Goal: Transaction & Acquisition: Purchase product/service

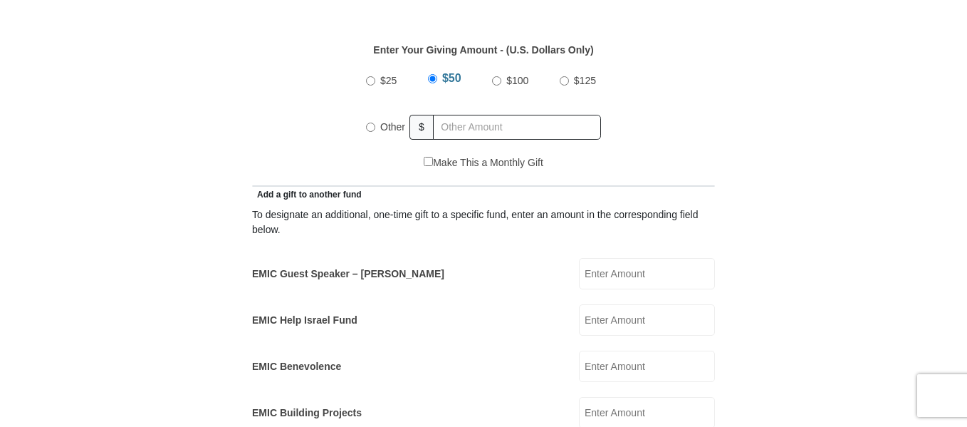
scroll to position [688, 0]
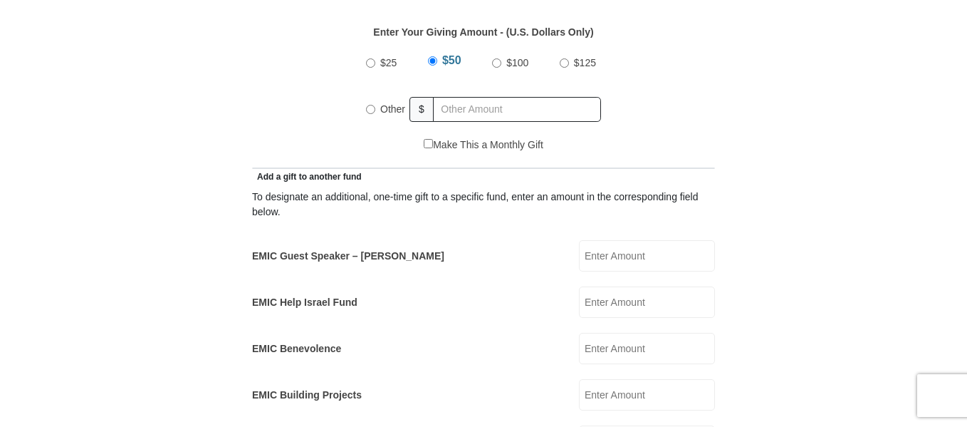
click at [371, 105] on input "Other" at bounding box center [370, 109] width 9 height 9
radio input "true"
type input "226.00"
click at [697, 151] on form "Eagle Mountain International Church Online Giving Because of gifts like yours, …" at bounding box center [484, 410] width 812 height 2083
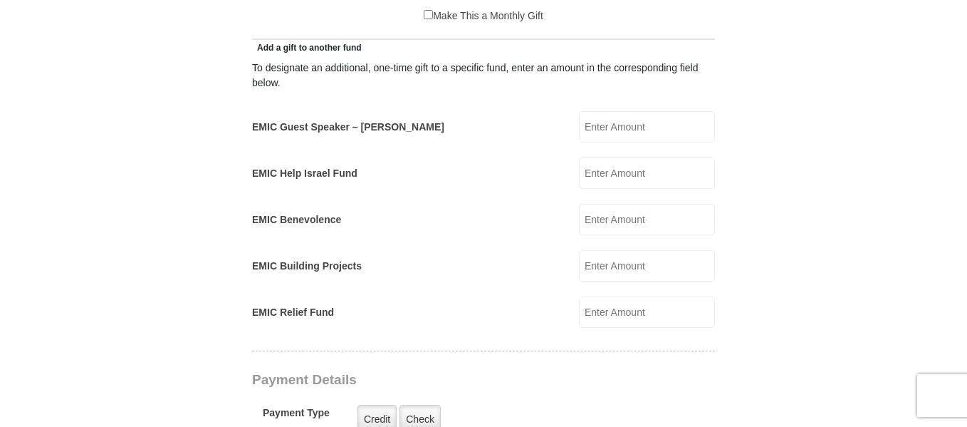
scroll to position [830, 0]
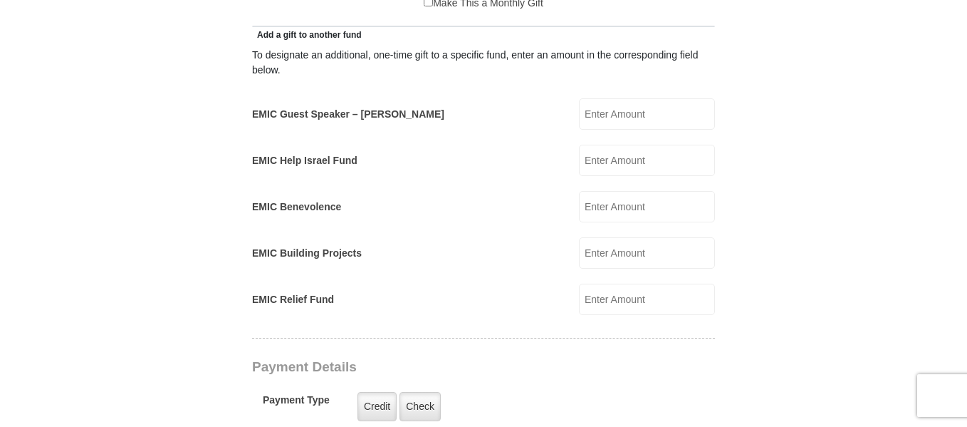
click at [596, 145] on input "EMIC Help Israel Fund" at bounding box center [647, 160] width 136 height 31
type input "15.00"
click at [697, 163] on form "Eagle Mountain International Church Online Giving Because of gifts like yours, …" at bounding box center [484, 280] width 812 height 2107
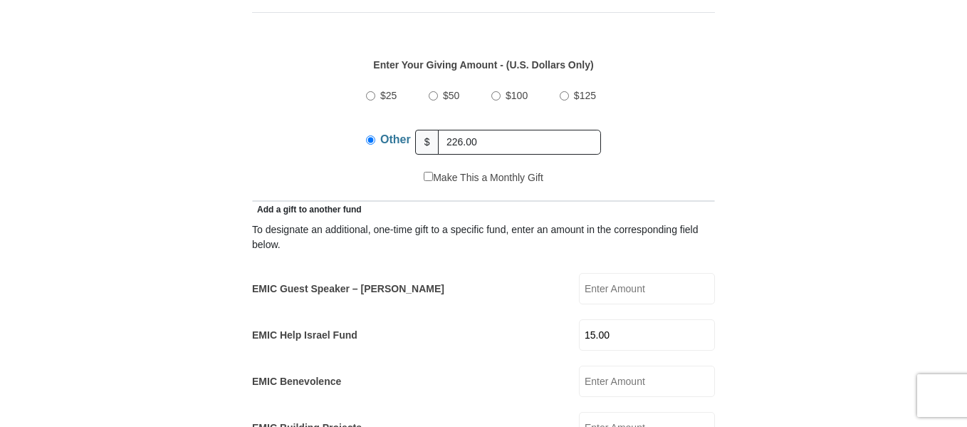
scroll to position [633, 0]
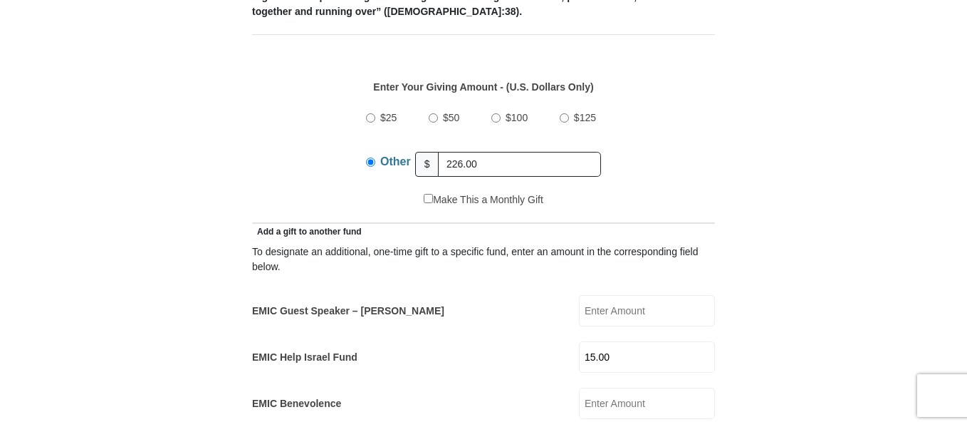
click at [424, 194] on input "Make This a Monthly Gift" at bounding box center [428, 198] width 9 height 9
checkbox input "true"
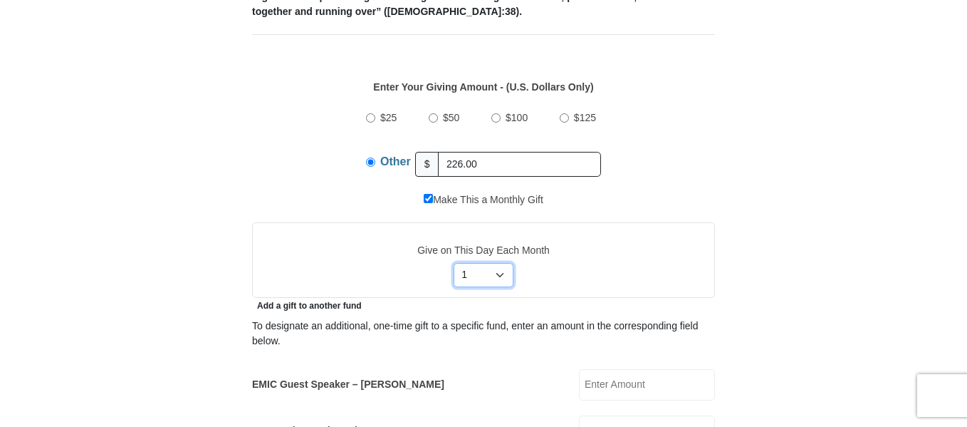
click at [499, 263] on select "Select Day of Month 1 2 3 4 5 6 7 8 9 10 11 12 13 14 15 16 17 18 19 20 21 22 23…" at bounding box center [484, 275] width 61 height 24
select select "4"
click at [454, 263] on select "Select Day of Month 1 2 3 4 5 6 7 8 9 10 11 12 13 14 15 16 17 18 19 20 21 22 23…" at bounding box center [484, 275] width 61 height 24
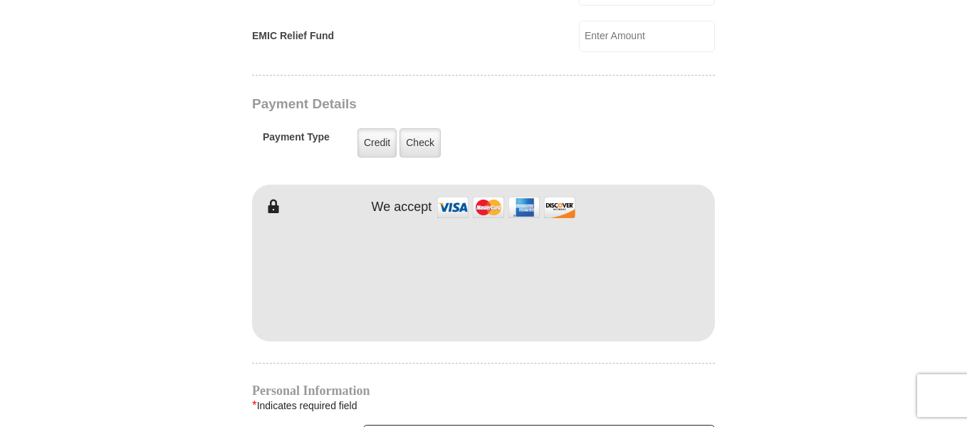
scroll to position [1194, 0]
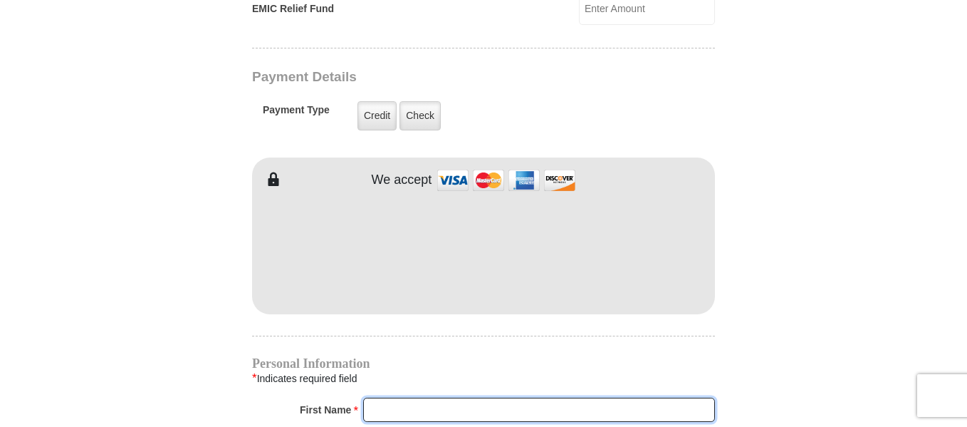
type input "Rita"
type input "Mackenhausen"
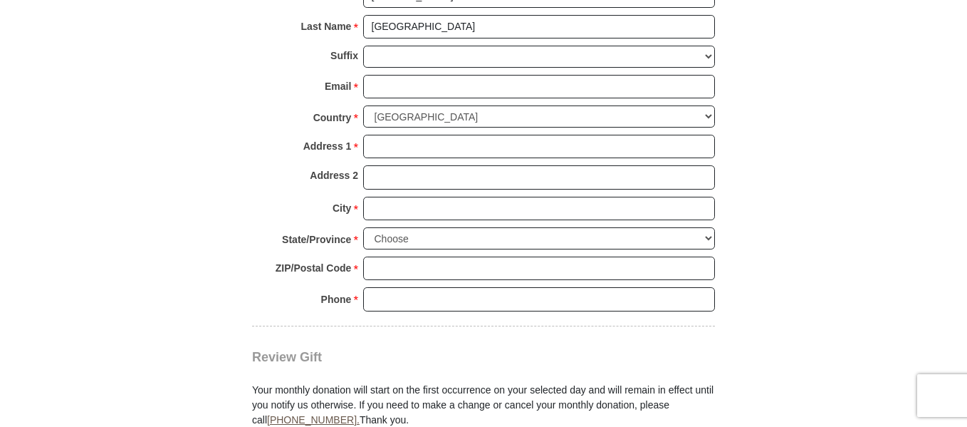
scroll to position [1611, 0]
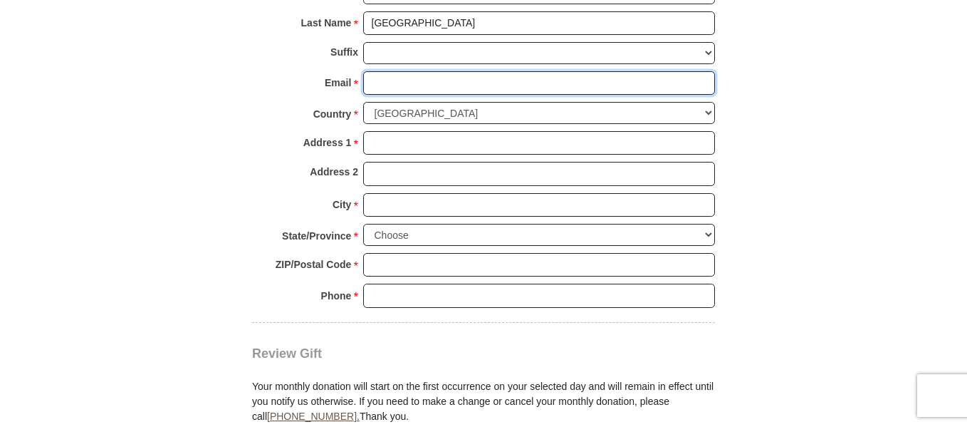
click at [516, 71] on input "Email *" at bounding box center [539, 83] width 352 height 24
type input "brie4d2day@yahoo.com"
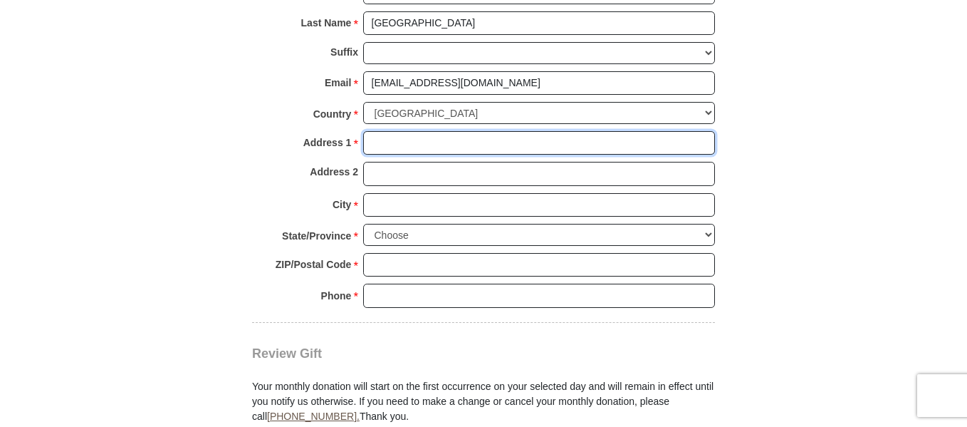
type input "106 4th Ave S"
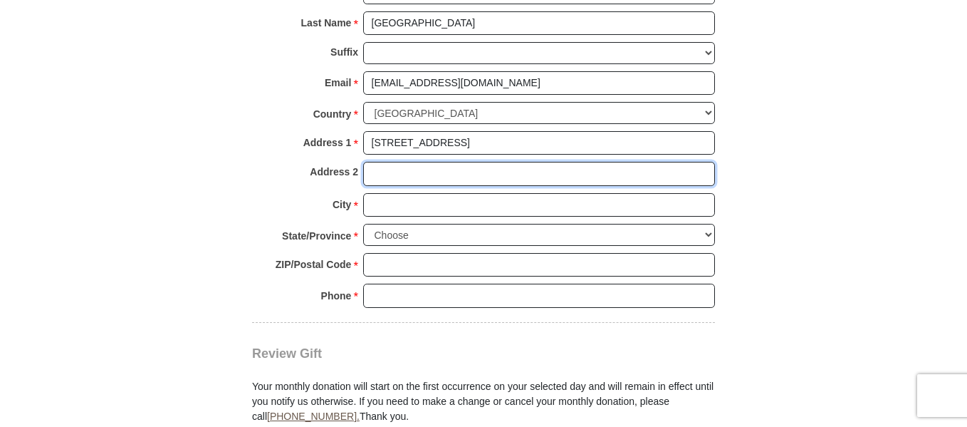
type input "apartment 102"
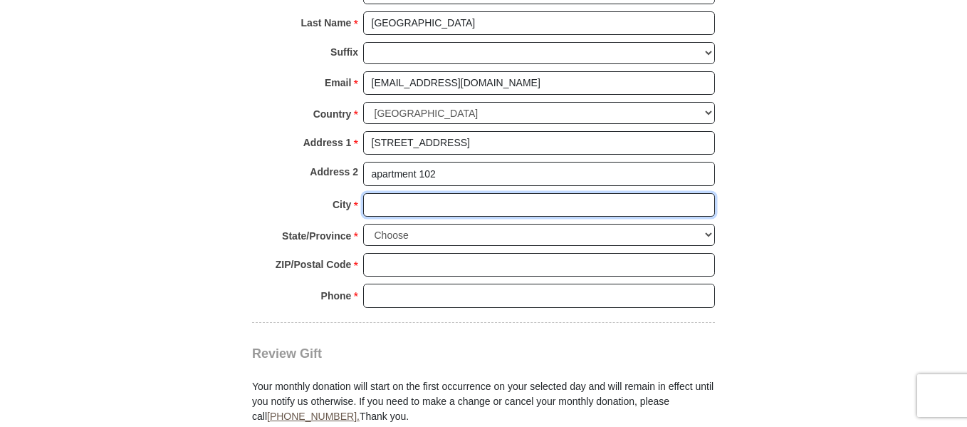
type input "PRINCETON"
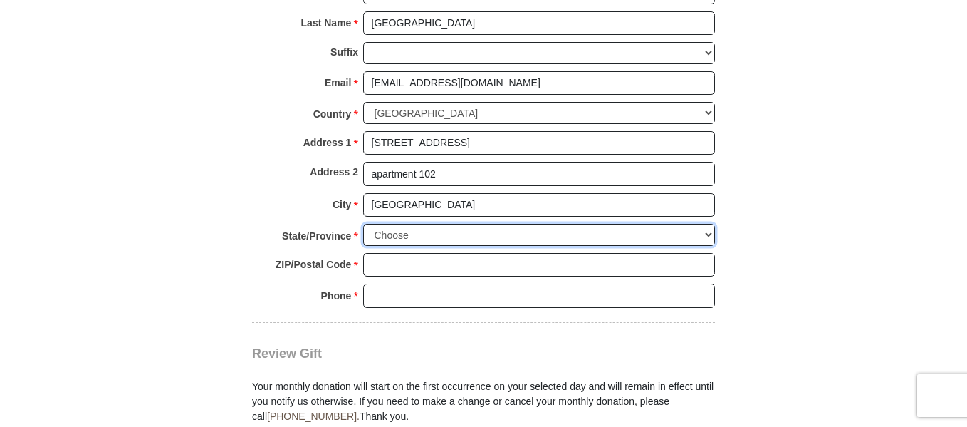
select select "MN"
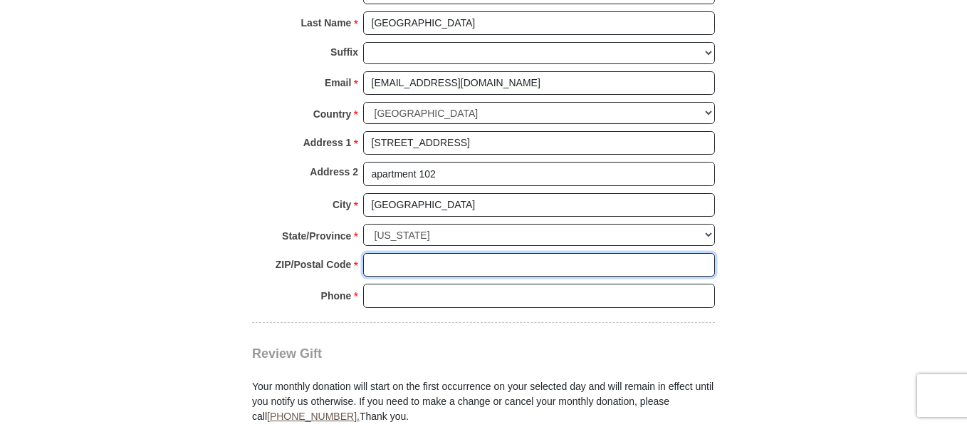
type input "55371"
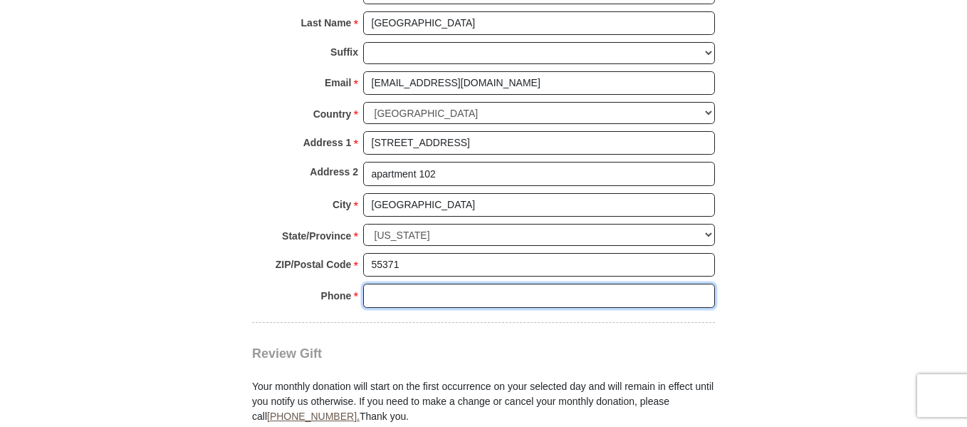
type input "3202479555"
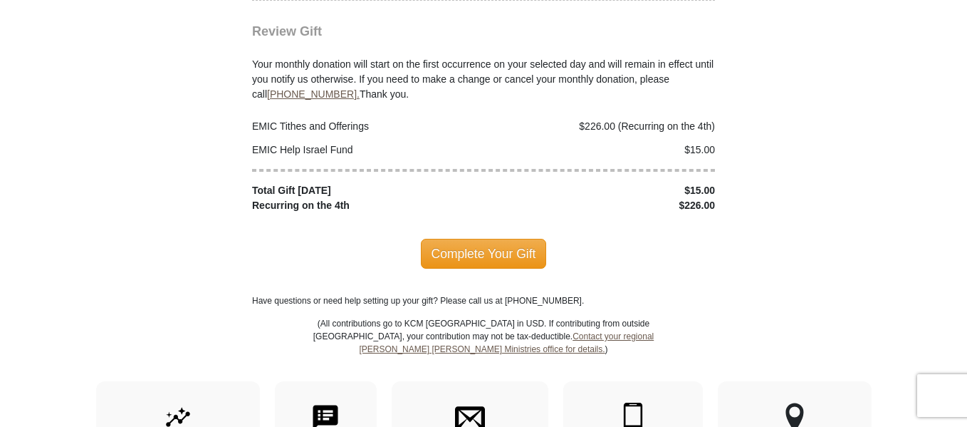
scroll to position [2006, 0]
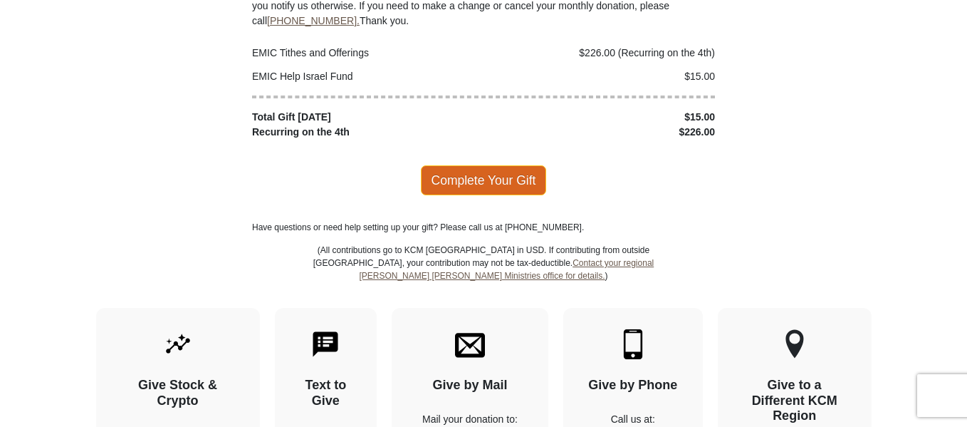
click at [514, 165] on span "Complete Your Gift" at bounding box center [484, 180] width 126 height 30
